Goal: Information Seeking & Learning: Learn about a topic

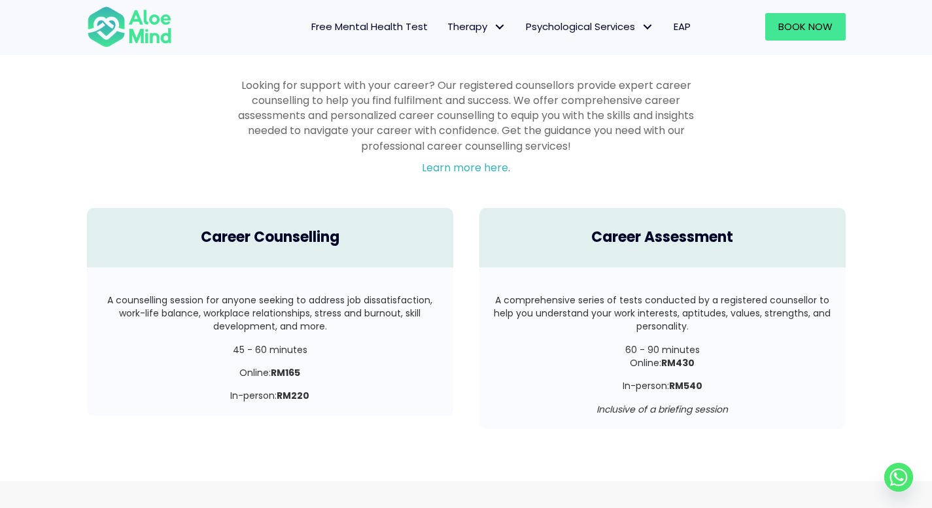
scroll to position [2204, 0]
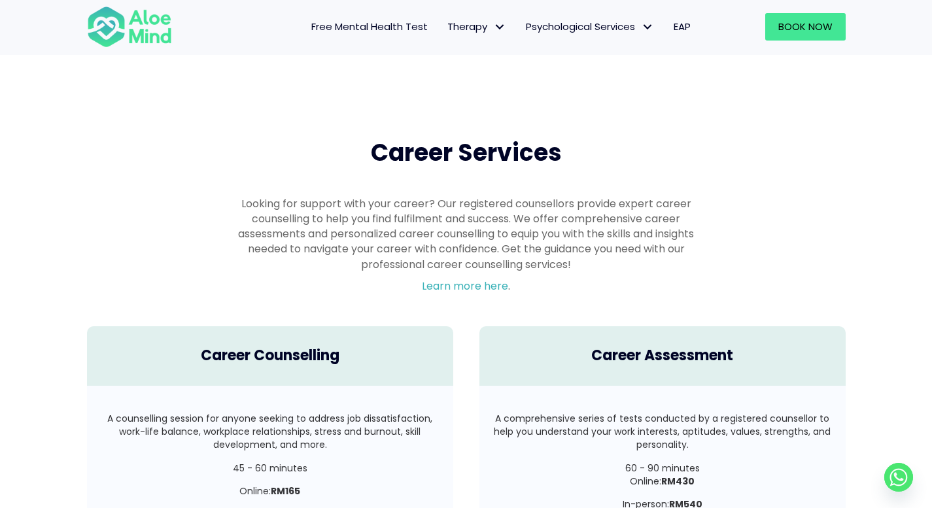
click at [411, 25] on span "Free Mental Health Test" at bounding box center [369, 27] width 116 height 14
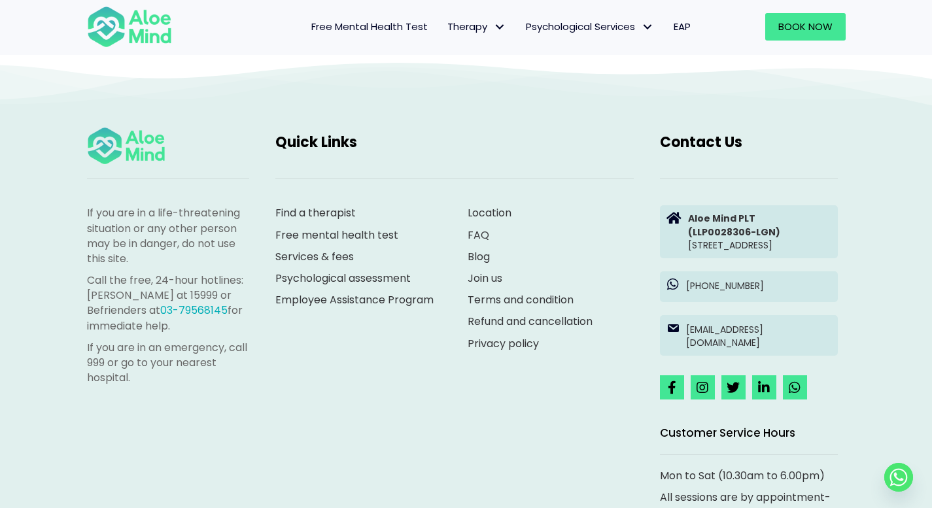
scroll to position [2887, 0]
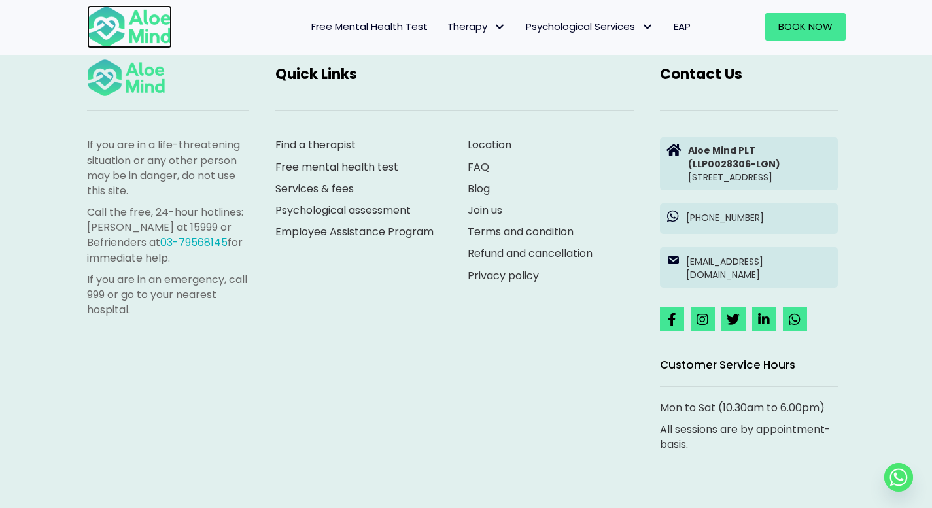
click at [120, 33] on img at bounding box center [129, 26] width 85 height 43
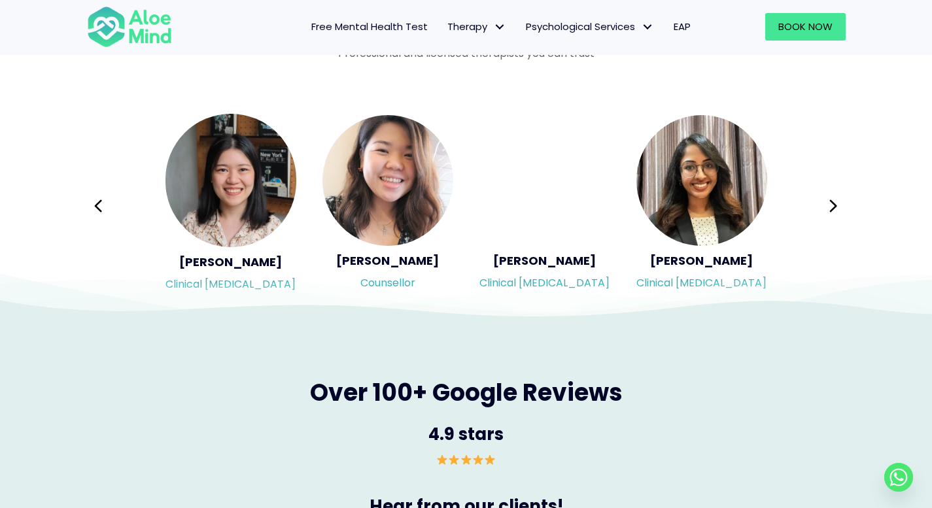
scroll to position [2167, 0]
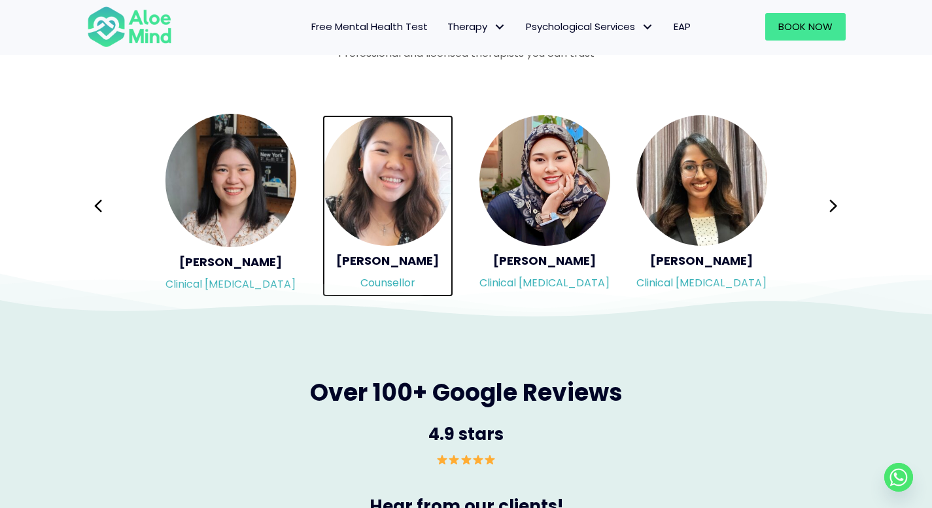
click at [367, 179] on img "Slide 2 of 18" at bounding box center [387, 180] width 131 height 131
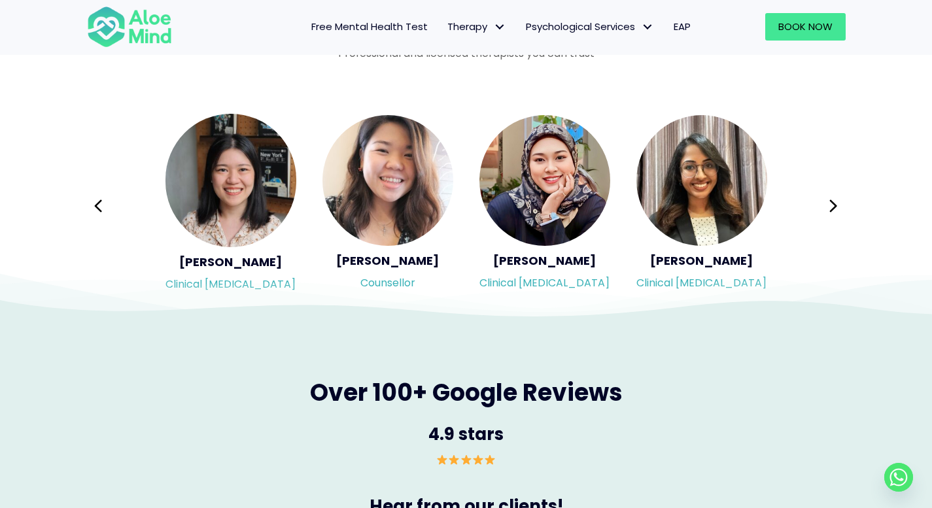
click at [381, 284] on icon at bounding box center [466, 286] width 932 height 65
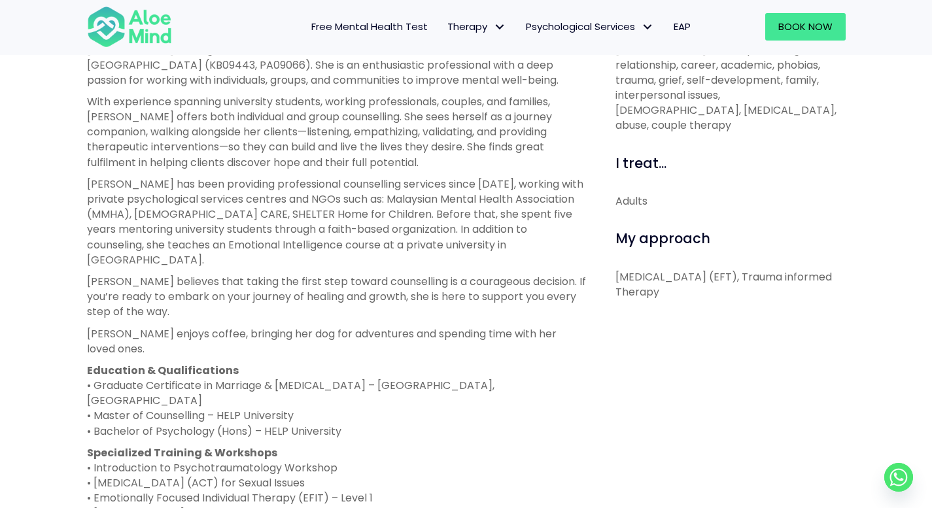
scroll to position [519, 0]
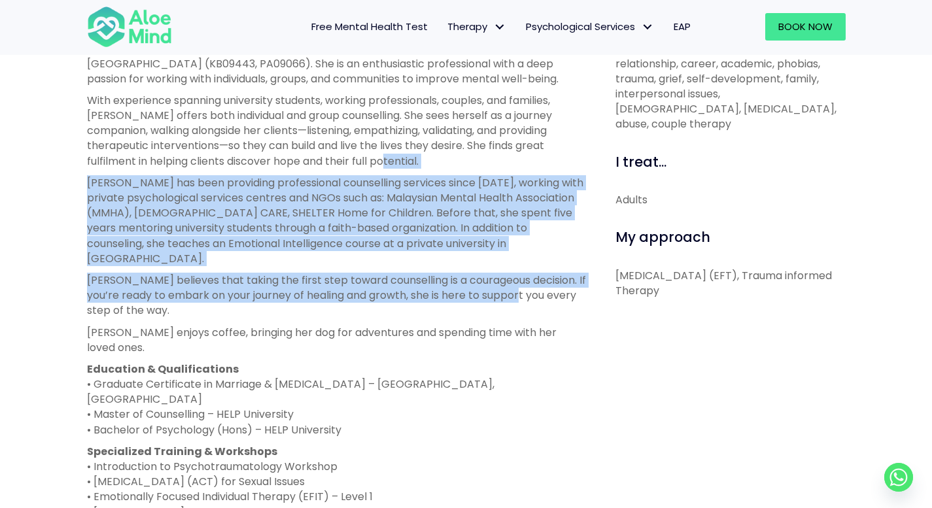
drag, startPoint x: 507, startPoint y: 230, endPoint x: 530, endPoint y: 279, distance: 53.5
click at [528, 277] on div "[PERSON_NAME] is a registered and licensed counsellor with the Board of Counsel…" at bounding box center [336, 314] width 499 height 546
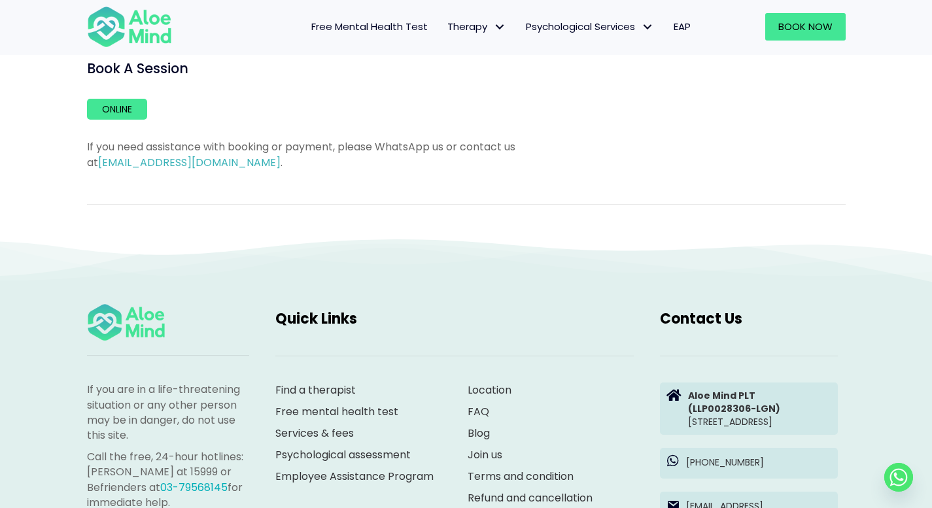
scroll to position [1366, 0]
